Goal: Information Seeking & Learning: Learn about a topic

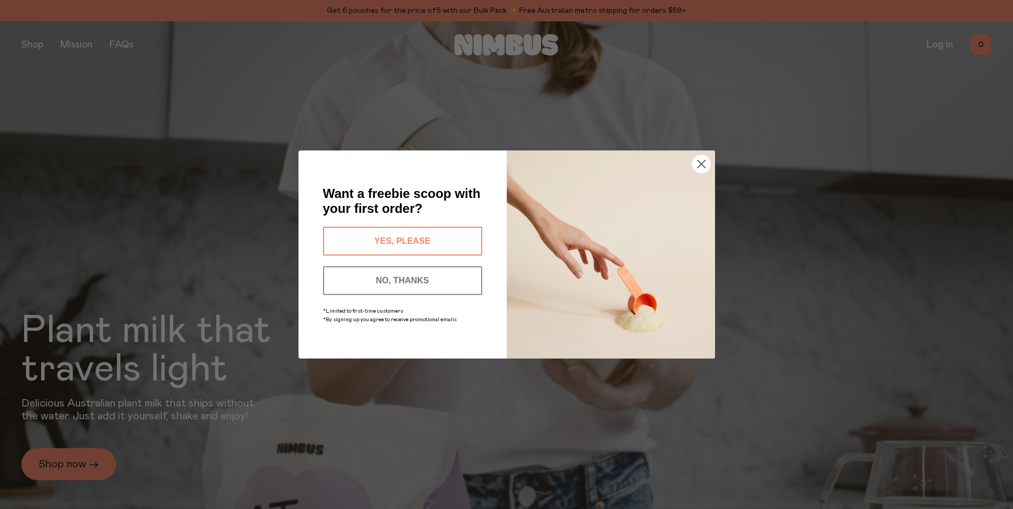
click at [705, 164] on circle "Close dialog" at bounding box center [701, 164] width 18 height 18
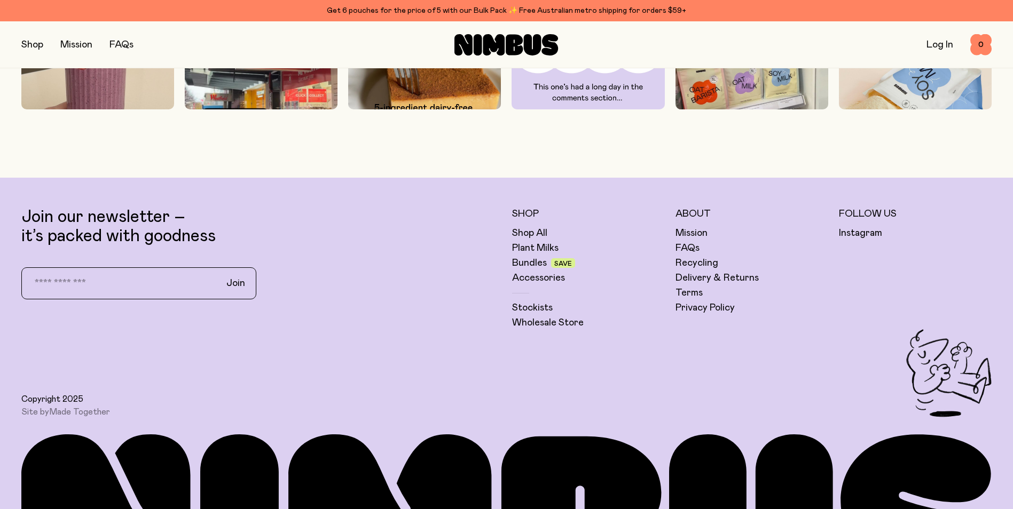
scroll to position [3477, 0]
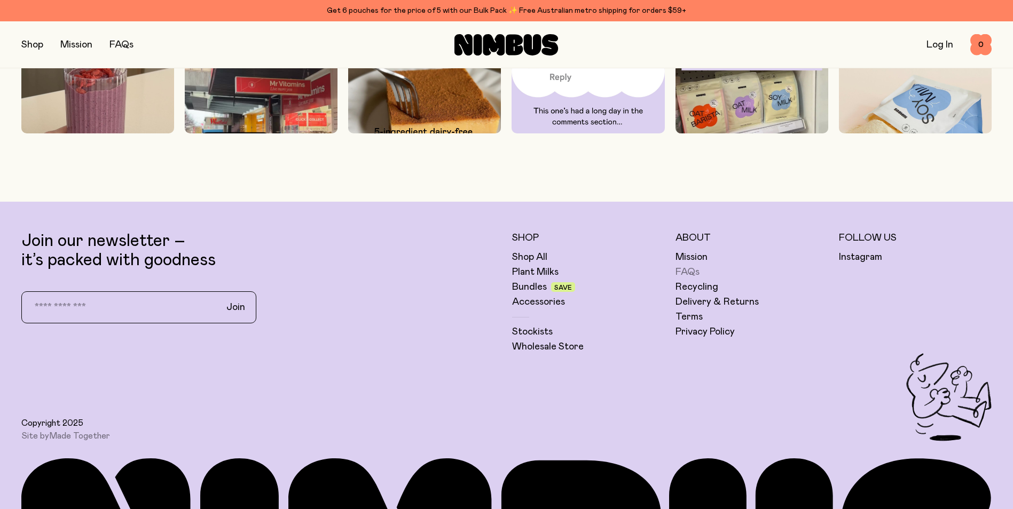
click at [691, 271] on link "FAQs" at bounding box center [687, 272] width 24 height 13
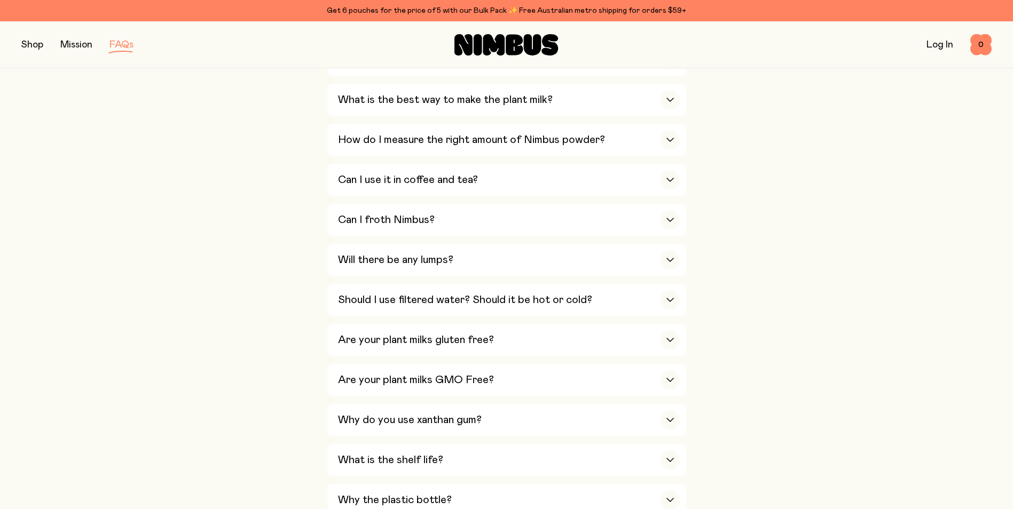
scroll to position [427, 0]
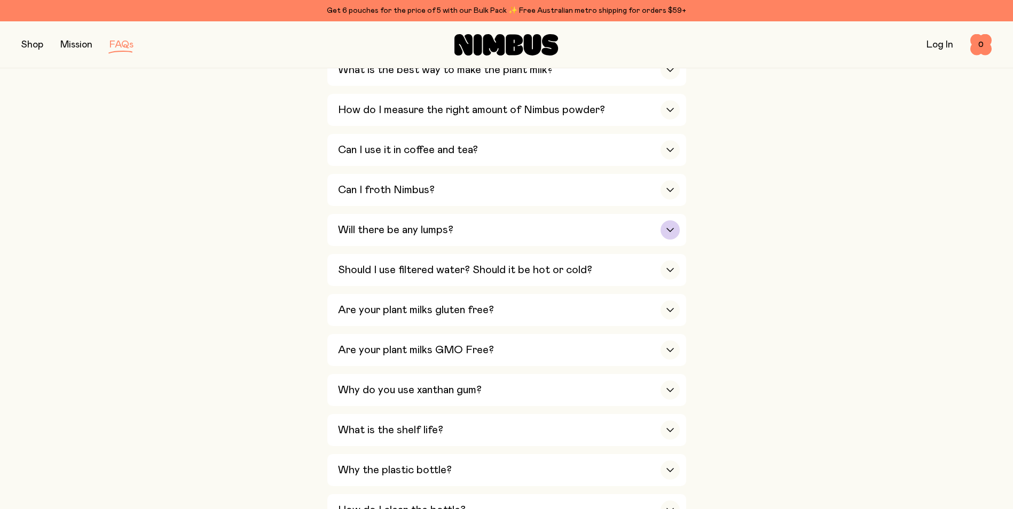
click at [510, 234] on div "Will there be any lumps?" at bounding box center [509, 230] width 342 height 32
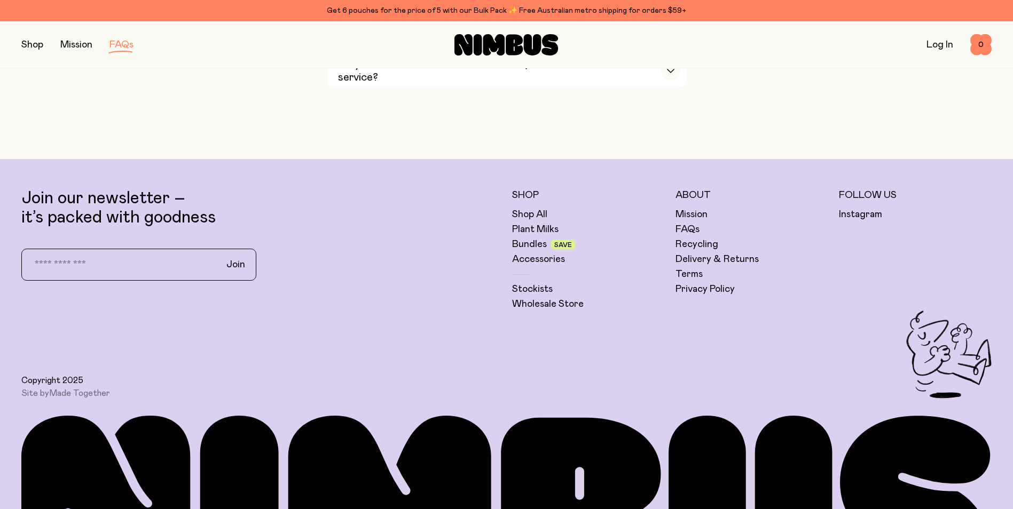
scroll to position [1963, 0]
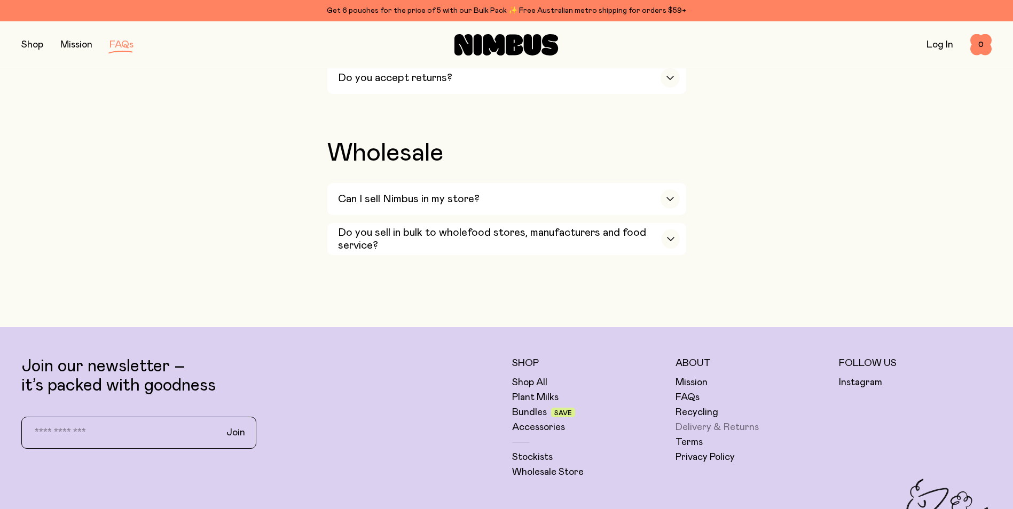
click at [708, 421] on link "Delivery & Returns" at bounding box center [716, 427] width 83 height 13
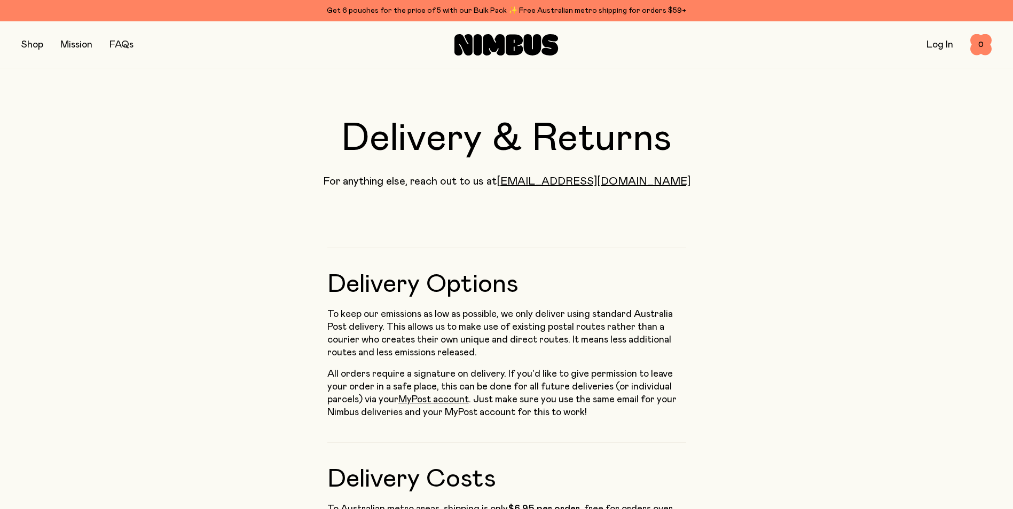
click at [24, 43] on button "button" at bounding box center [32, 44] width 22 height 15
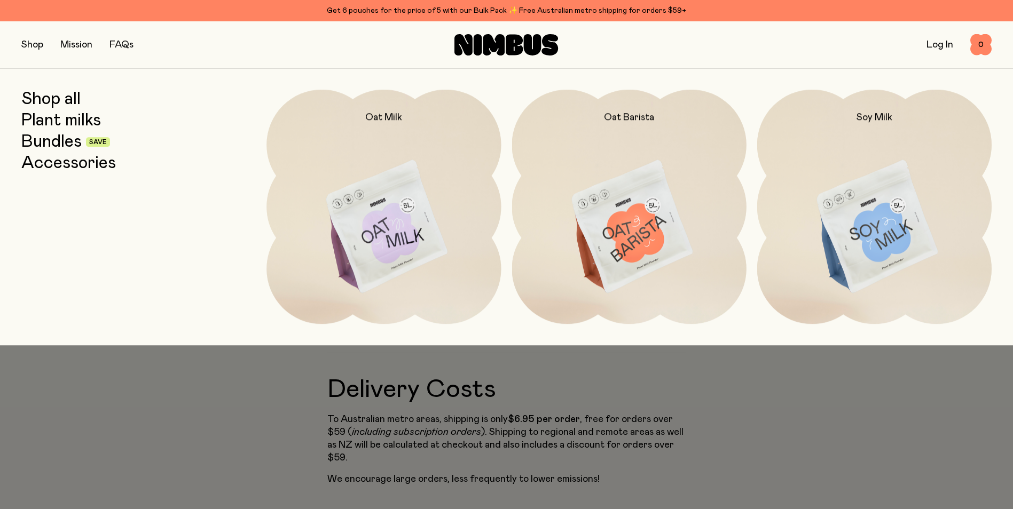
scroll to position [53, 0]
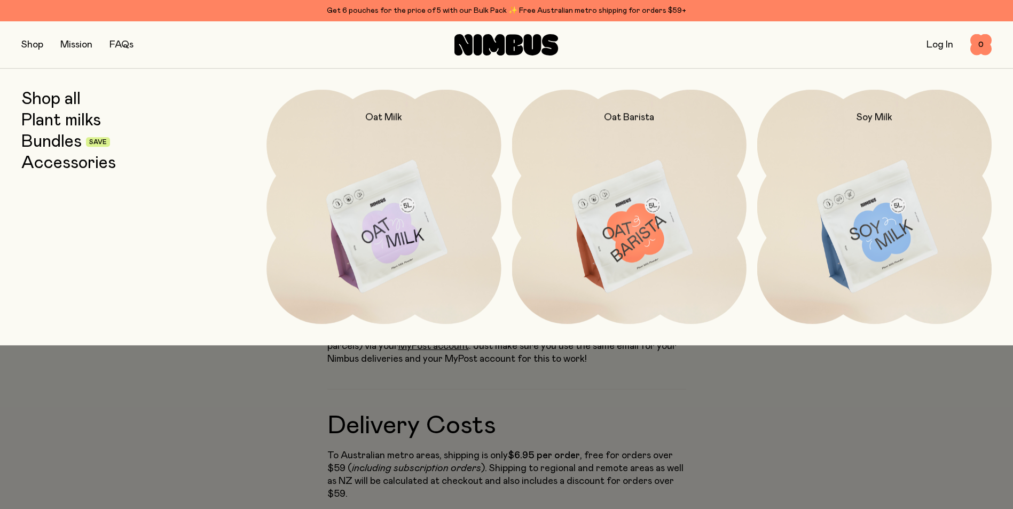
click at [47, 161] on link "Accessories" at bounding box center [68, 163] width 94 height 19
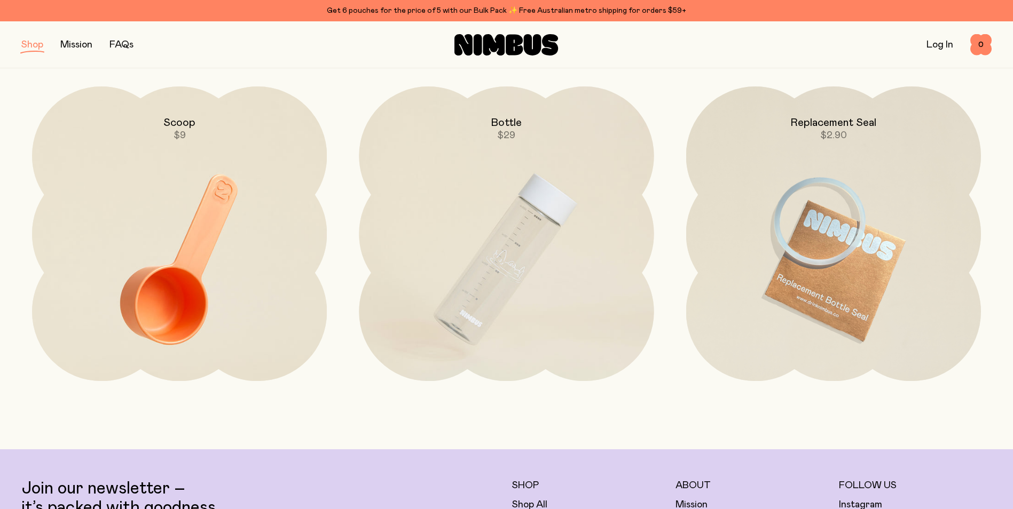
scroll to position [160, 0]
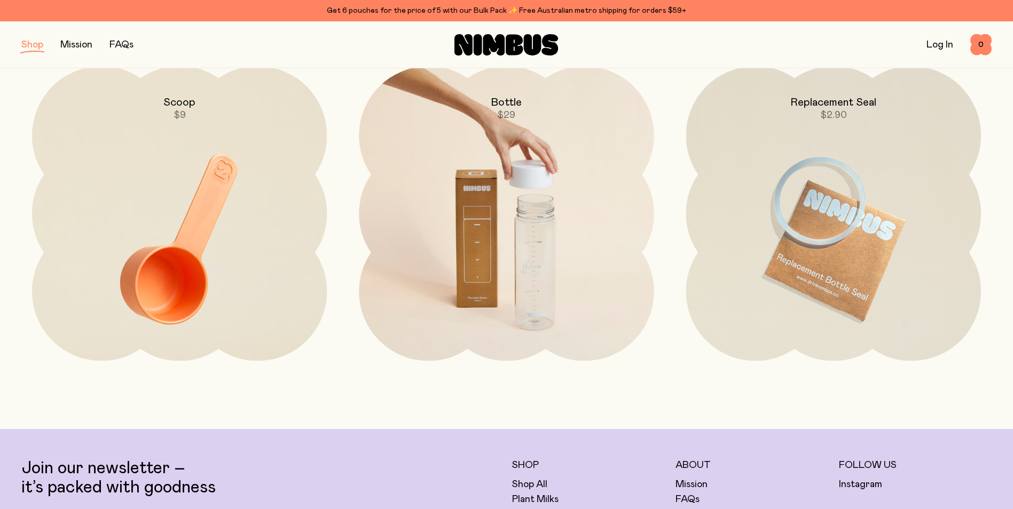
click at [544, 283] on img at bounding box center [506, 239] width 295 height 346
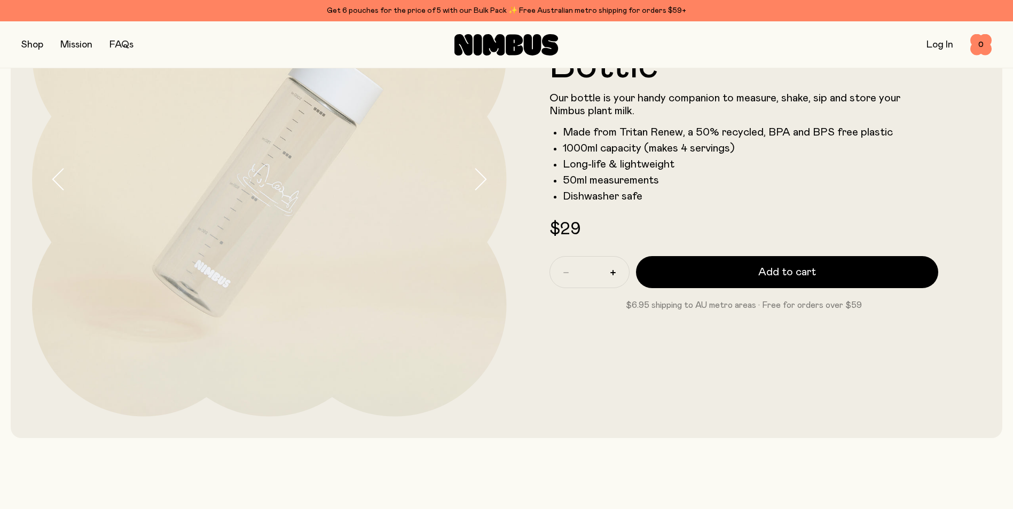
scroll to position [107, 0]
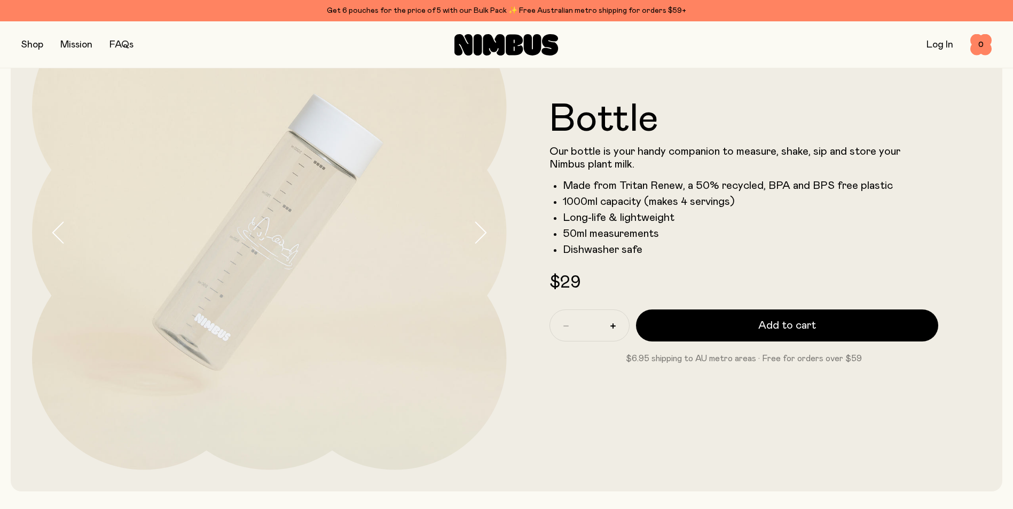
click at [39, 41] on button "button" at bounding box center [32, 44] width 22 height 15
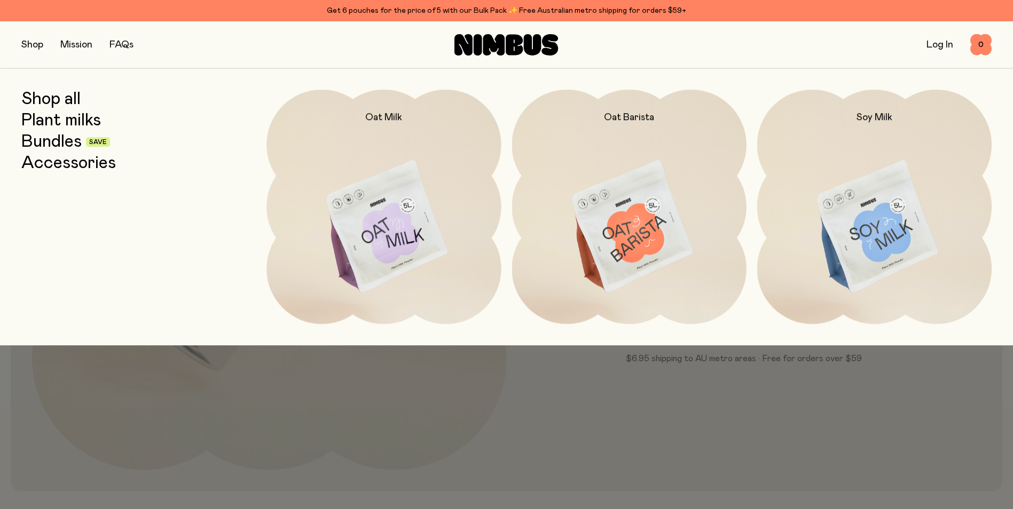
click at [527, 56] on div "Shop Mission FAQs Log In 0 0" at bounding box center [506, 44] width 970 height 46
click at [527, 50] on icon at bounding box center [533, 44] width 18 height 21
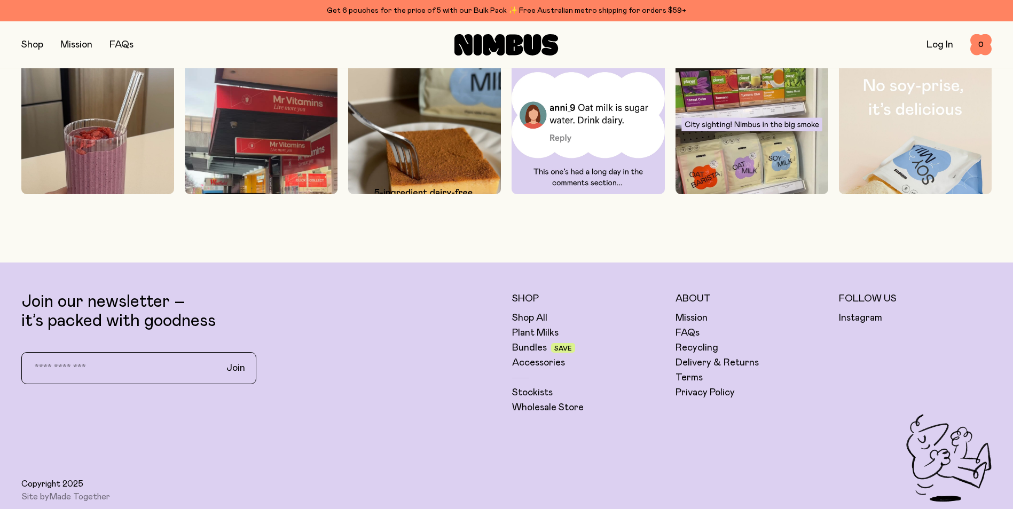
scroll to position [3470, 0]
